Goal: Information Seeking & Learning: Learn about a topic

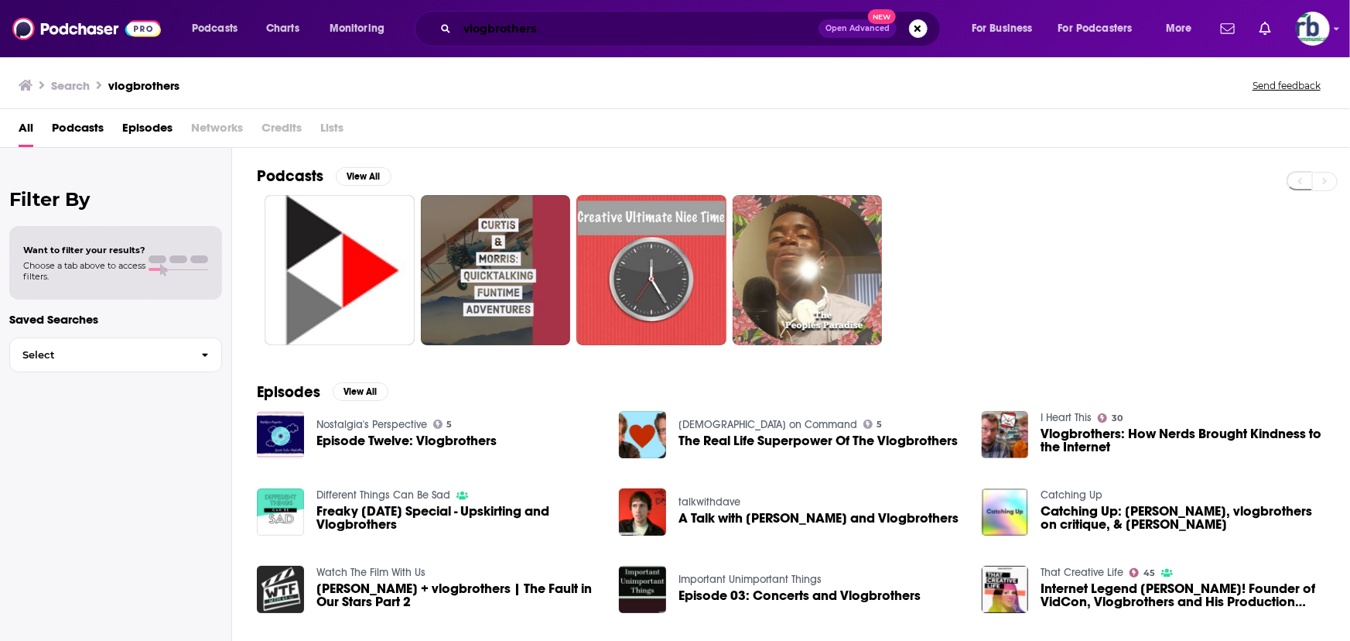
drag, startPoint x: 572, startPoint y: 31, endPoint x: 967, endPoint y: 24, distance: 394.6
click at [583, 30] on input "vlogbrothers" at bounding box center [637, 28] width 361 height 25
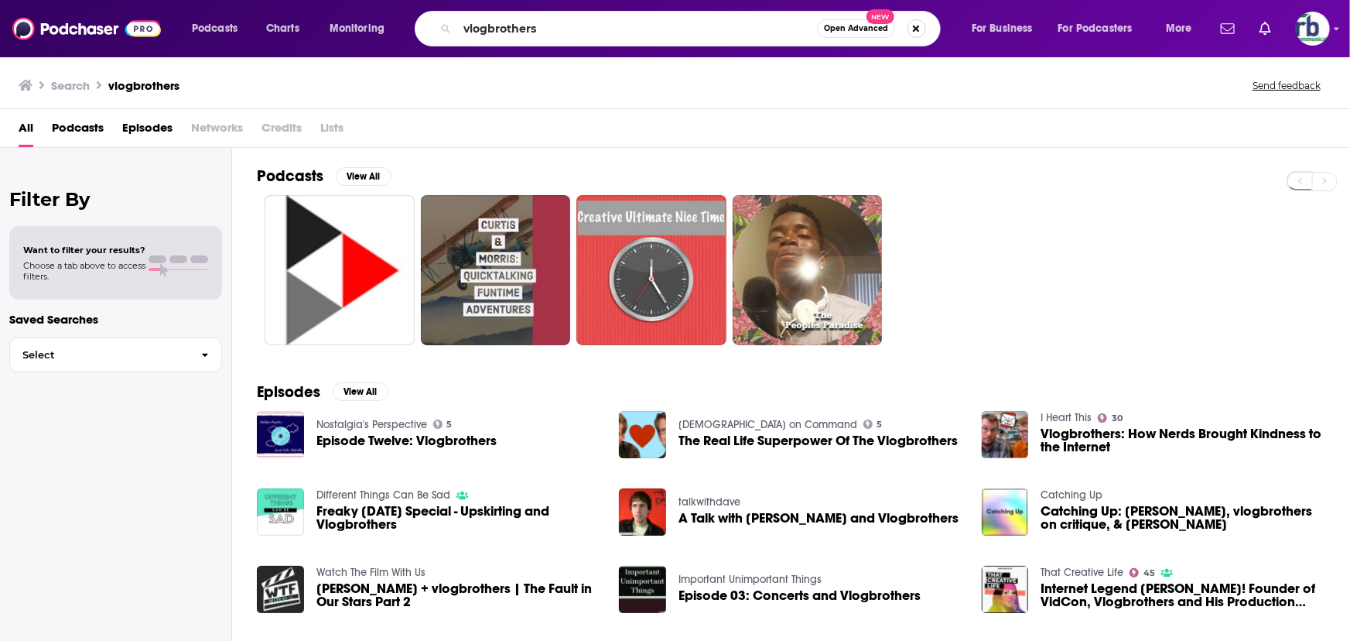
click at [910, 26] on button "Search podcasts, credits, & more..." at bounding box center [916, 28] width 19 height 19
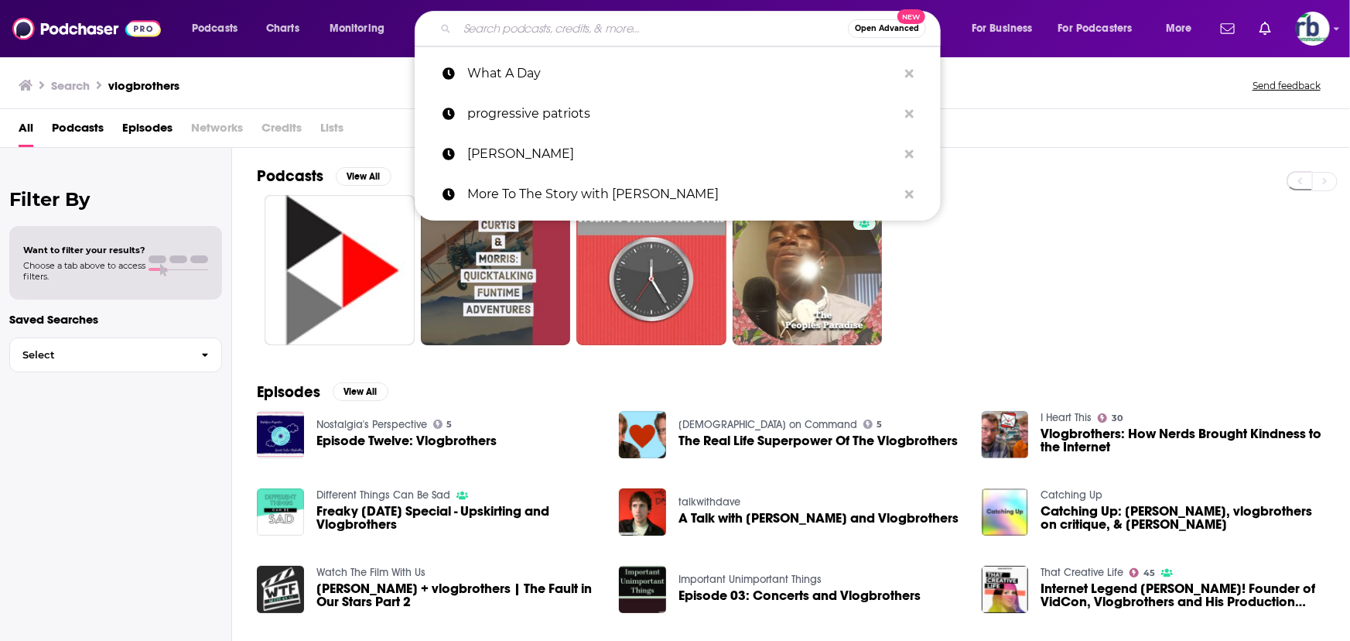
click at [580, 29] on input "Search podcasts, credits, & more..." at bounding box center [652, 28] width 391 height 25
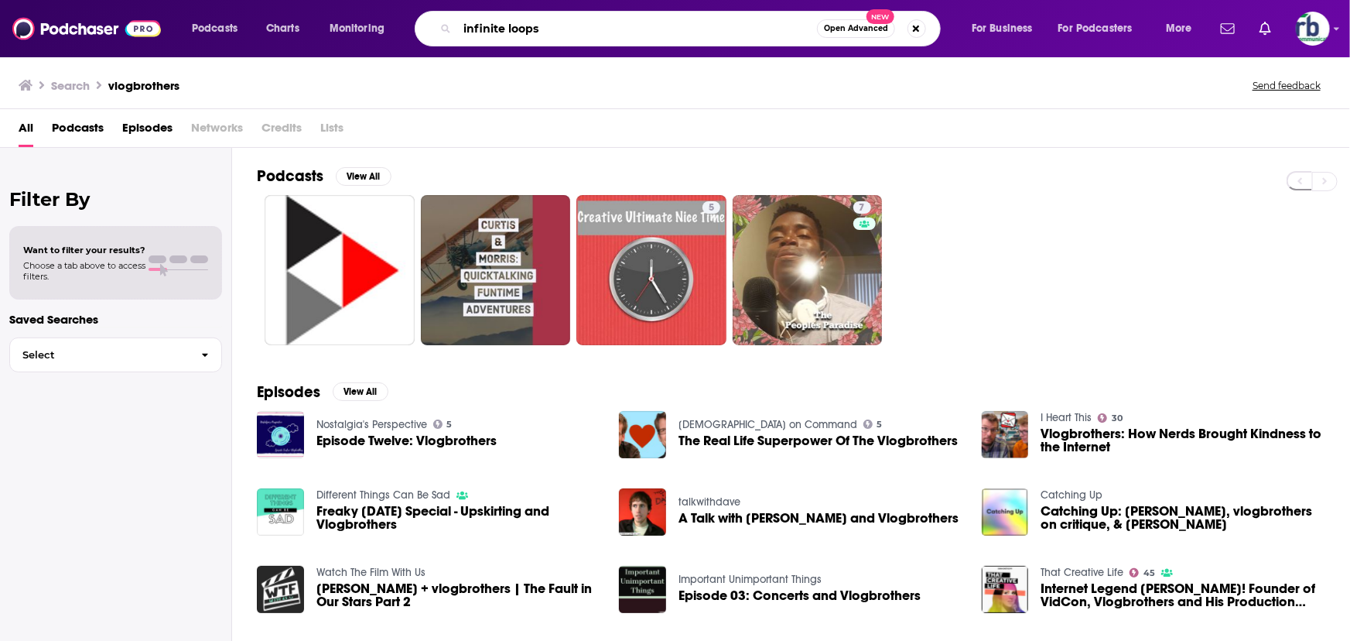
type input "infinite loops"
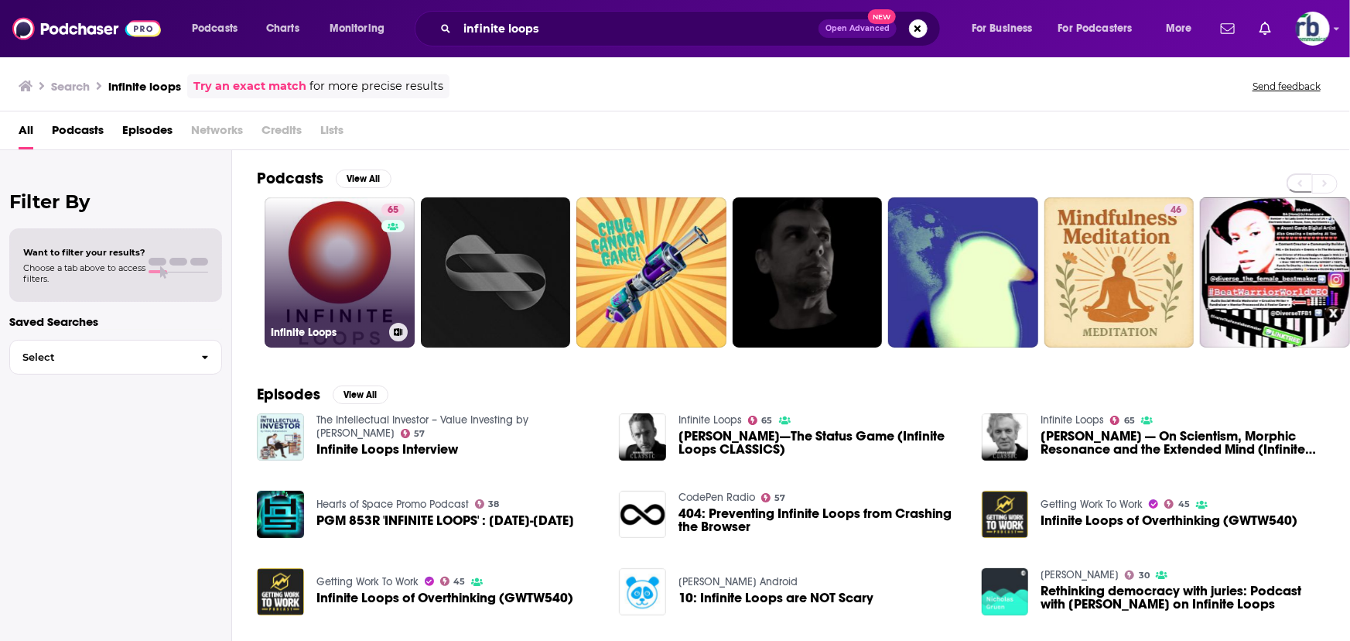
click at [304, 267] on link "65 Infinite Loops" at bounding box center [340, 272] width 150 height 150
